Goal: Navigation & Orientation: Find specific page/section

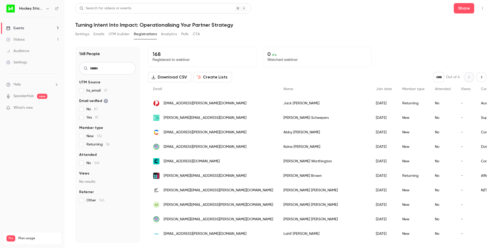
click at [99, 136] on span "132" at bounding box center [99, 136] width 5 height 4
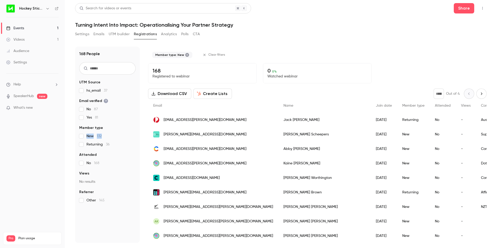
click at [99, 136] on span "132" at bounding box center [99, 136] width 5 height 4
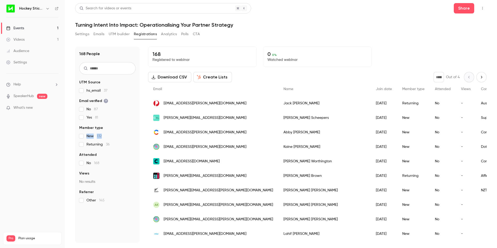
click at [99, 136] on span "132" at bounding box center [99, 136] width 5 height 4
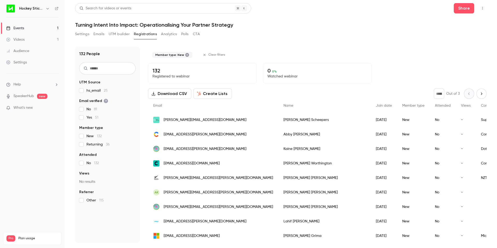
click at [79, 136] on div "132 People UTM Source hs_email 25 Email verified No 81 Yes 51 Member type New 1…" at bounding box center [107, 145] width 65 height 196
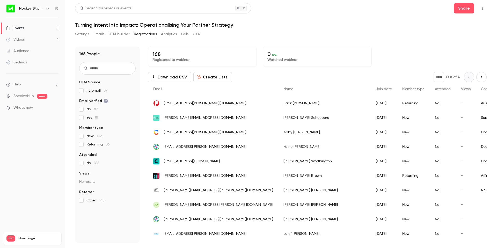
click at [272, 54] on span "0 %" at bounding box center [274, 55] width 5 height 4
drag, startPoint x: 273, startPoint y: 54, endPoint x: 303, endPoint y: 60, distance: 30.9
click at [303, 60] on div "0 0 % Watched webinar" at bounding box center [317, 57] width 109 height 20
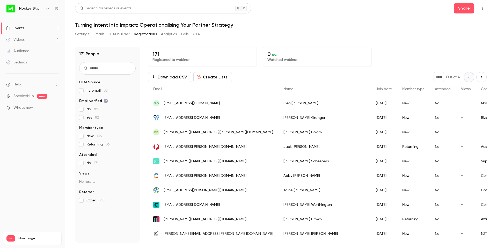
click at [173, 32] on button "Analytics" at bounding box center [169, 34] width 16 height 8
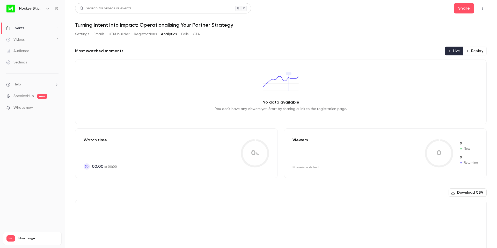
click at [147, 33] on button "Registrations" at bounding box center [145, 34] width 23 height 8
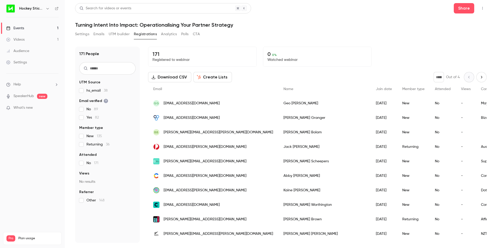
click at [93, 32] on button "Emails" at bounding box center [98, 34] width 11 height 8
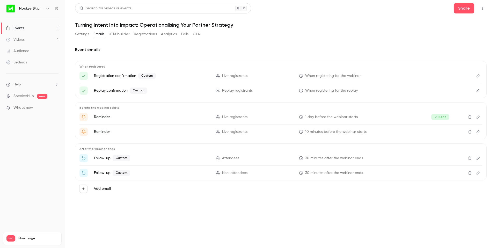
click at [84, 34] on button "Settings" at bounding box center [82, 34] width 14 height 8
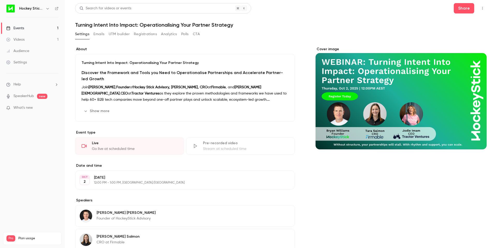
click at [99, 110] on button "Show more" at bounding box center [97, 111] width 31 height 8
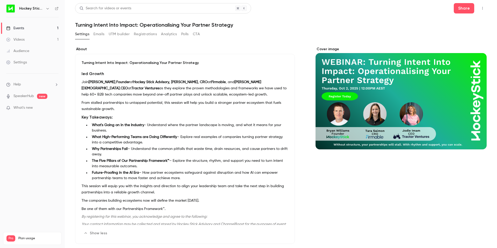
scroll to position [15, 0]
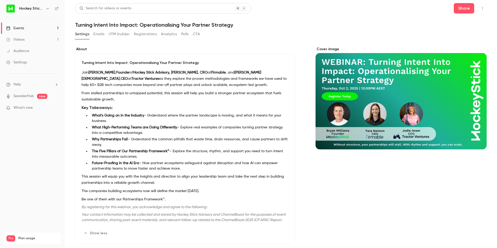
click at [31, 38] on link "Videos 1" at bounding box center [32, 39] width 65 height 11
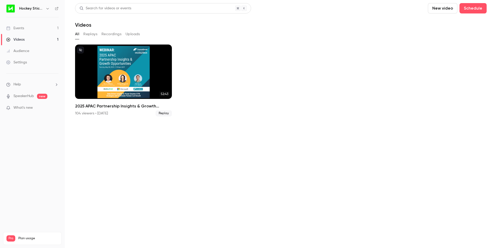
click at [27, 26] on link "Events 1" at bounding box center [32, 28] width 65 height 11
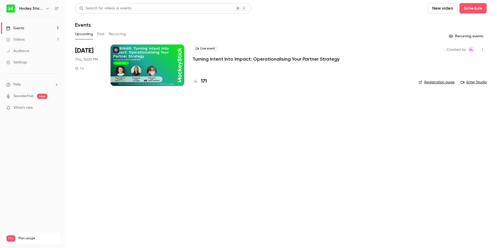
click at [28, 39] on link "Videos 1" at bounding box center [32, 39] width 65 height 11
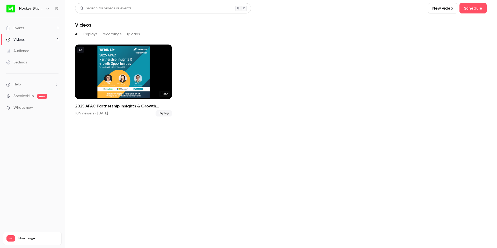
click at [30, 28] on link "Events 1" at bounding box center [32, 28] width 65 height 11
